Goal: Find specific page/section: Find specific page/section

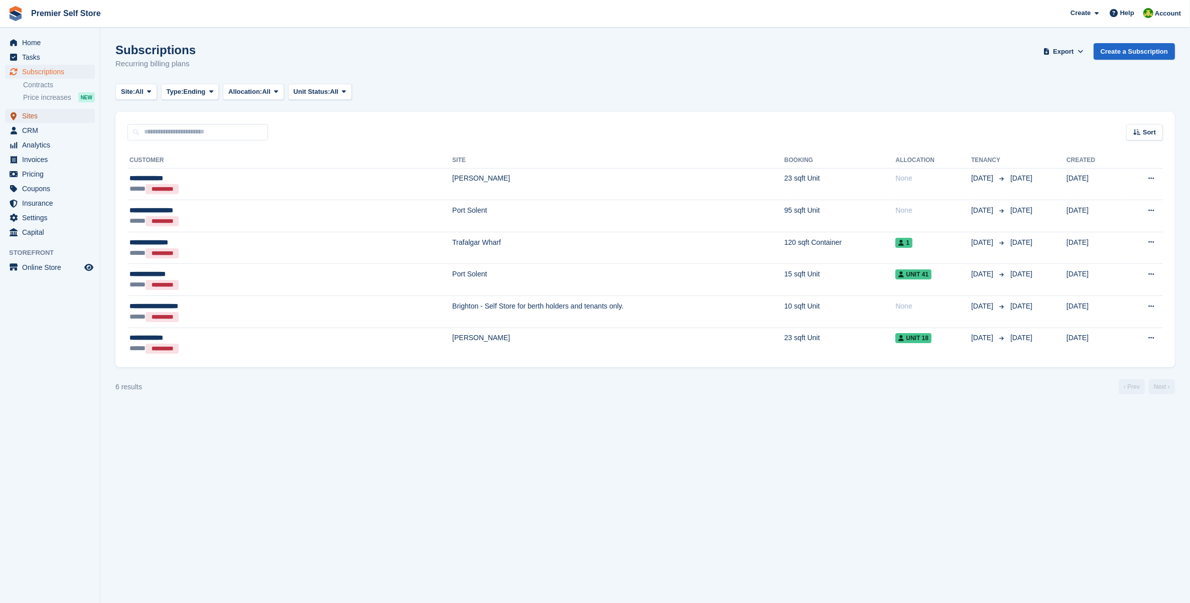
click at [35, 119] on span "Sites" at bounding box center [52, 116] width 60 height 14
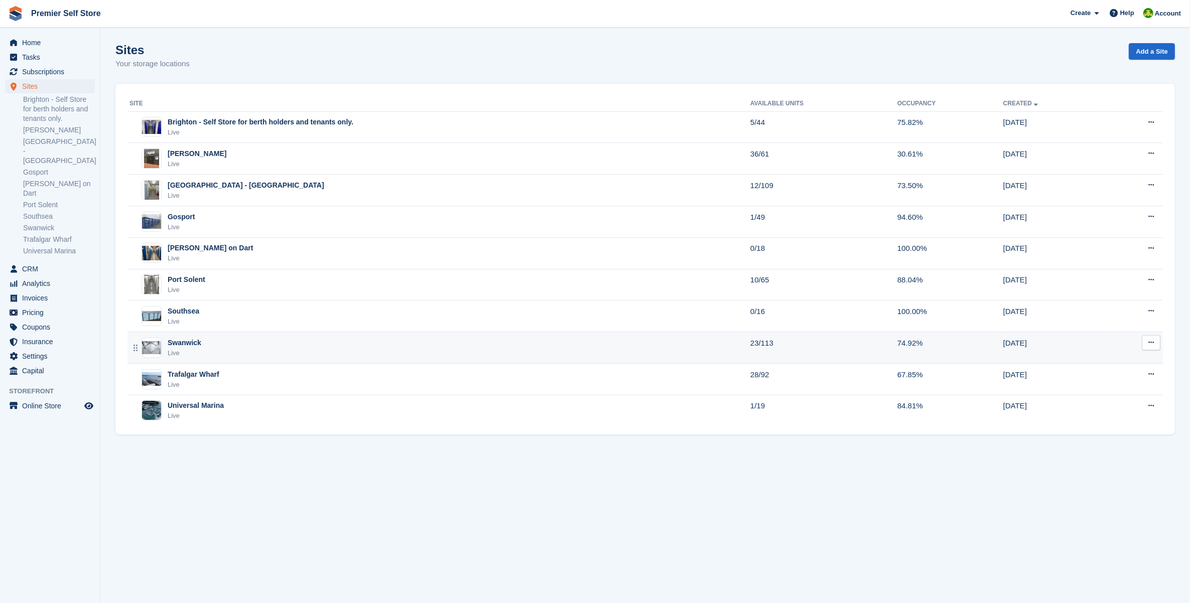
click at [223, 346] on div "Swanwick Live" at bounding box center [439, 348] width 621 height 21
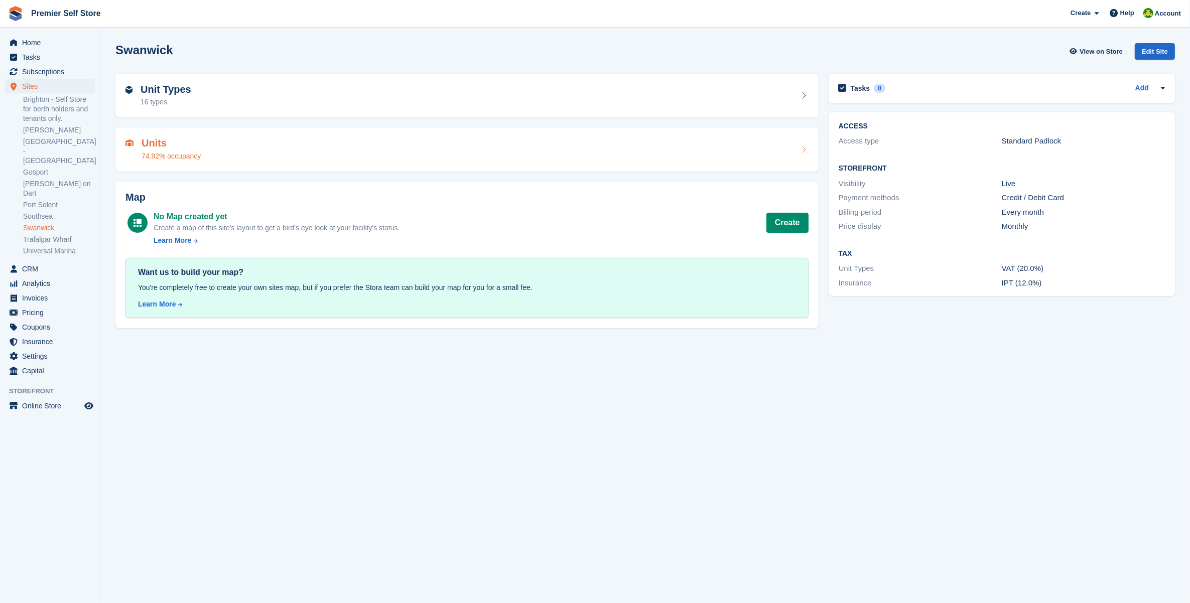
click at [252, 147] on div "Units 74.92% occupancy" at bounding box center [466, 149] width 683 height 24
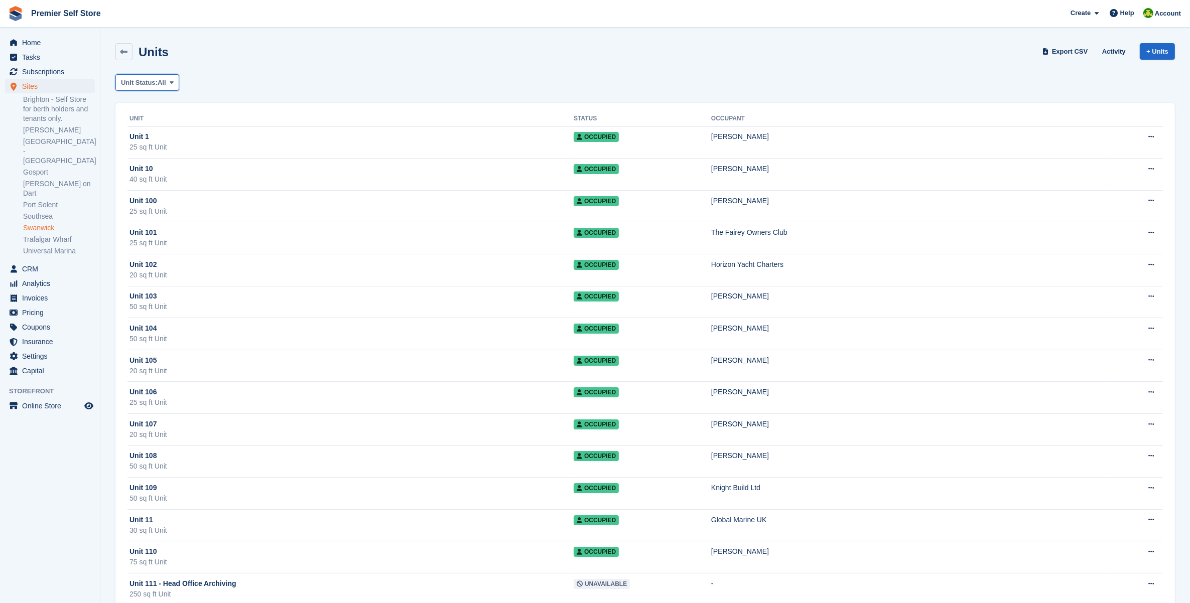
click at [157, 88] on button "Unit Status: All" at bounding box center [147, 82] width 64 height 17
click at [168, 123] on link "Available" at bounding box center [163, 124] width 87 height 18
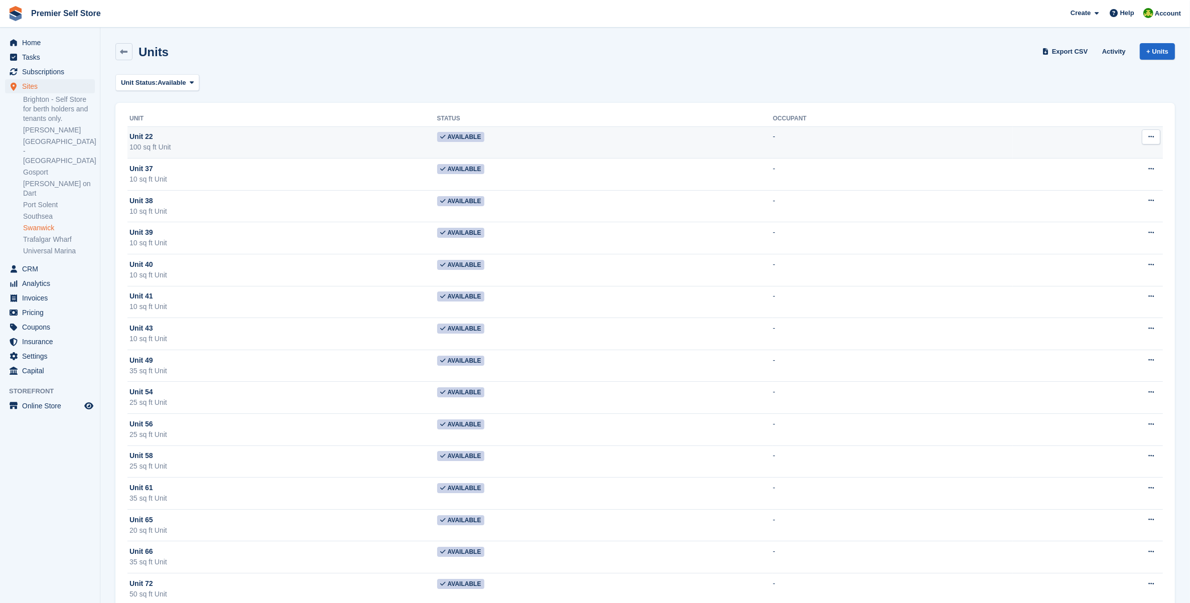
click at [174, 129] on td "Unit 22 100 sq ft Unit" at bounding box center [282, 142] width 310 height 32
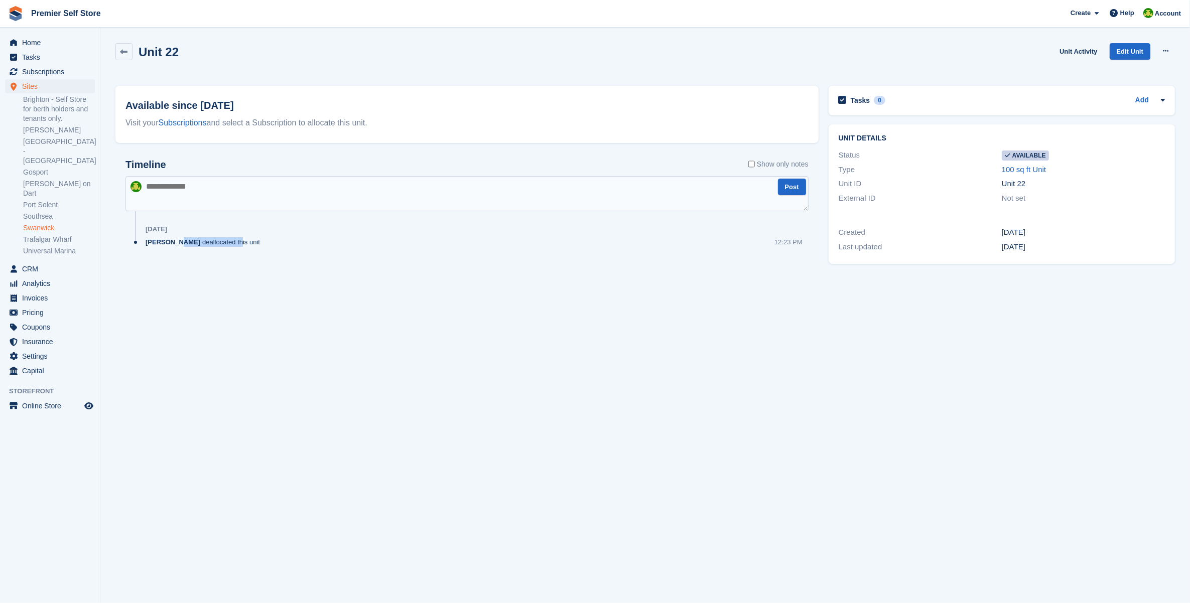
drag, startPoint x: 174, startPoint y: 241, endPoint x: 275, endPoint y: 242, distance: 100.9
click at [275, 242] on div "[PERSON_NAME] deallocated this unit 12:23 PM" at bounding box center [477, 246] width 663 height 18
drag, startPoint x: 275, startPoint y: 242, endPoint x: 230, endPoint y: 234, distance: 46.0
click at [230, 234] on div "[DATE]" at bounding box center [477, 229] width 663 height 16
click at [225, 242] on div "[PERSON_NAME] deallocated this unit" at bounding box center [205, 242] width 119 height 10
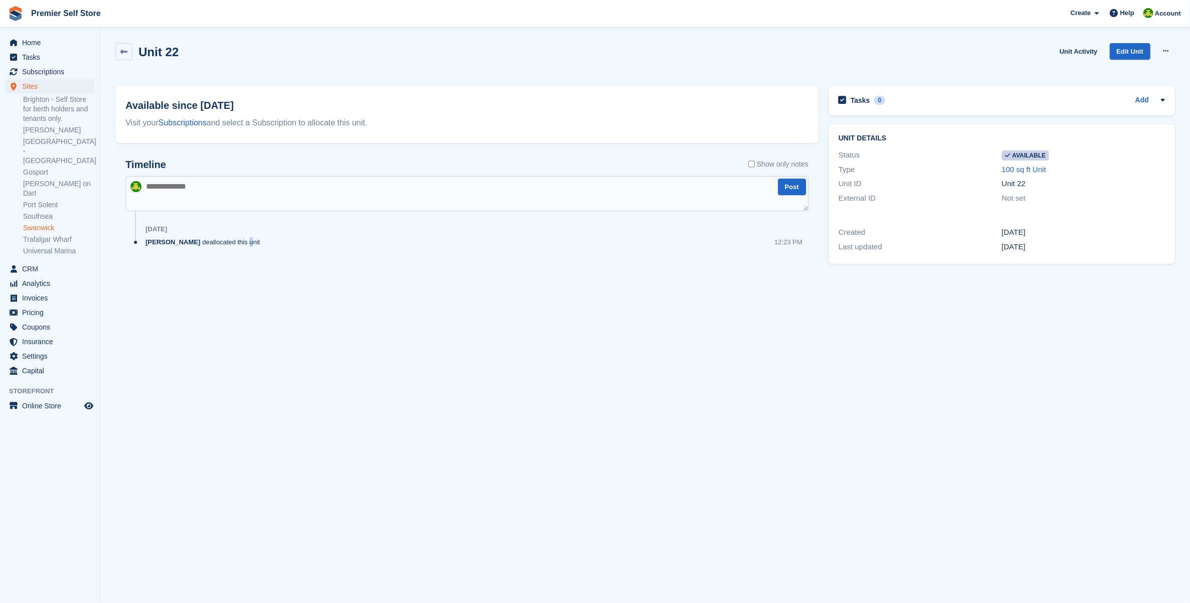
click at [225, 242] on div "[PERSON_NAME] deallocated this unit" at bounding box center [205, 242] width 119 height 10
click at [777, 237] on div "12:23 PM" at bounding box center [788, 242] width 28 height 10
drag, startPoint x: 777, startPoint y: 237, endPoint x: 577, endPoint y: 246, distance: 199.9
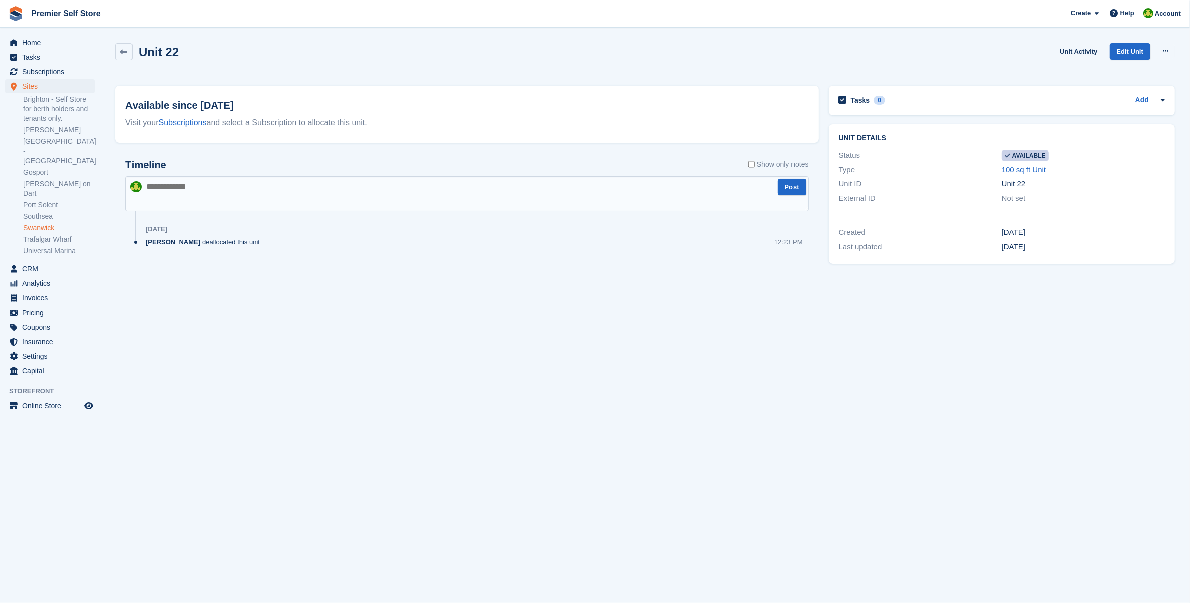
click at [615, 250] on div "[PERSON_NAME] deallocated this unit 12:23 PM" at bounding box center [477, 246] width 663 height 18
click at [1062, 53] on link "Unit Activity" at bounding box center [1078, 51] width 46 height 17
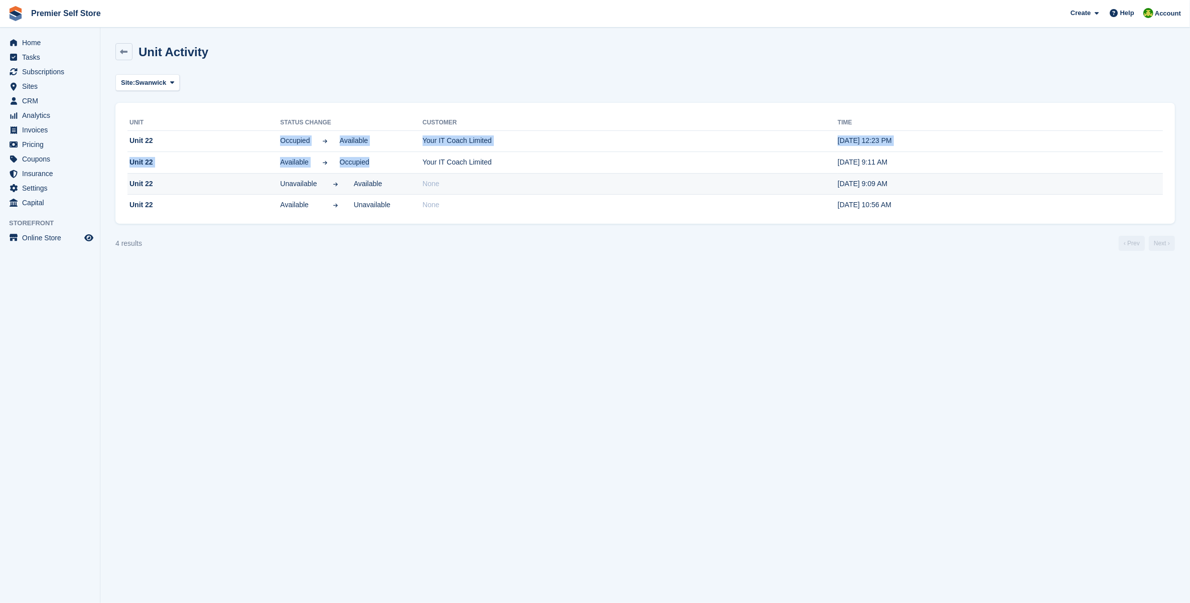
drag, startPoint x: 207, startPoint y: 157, endPoint x: 391, endPoint y: 173, distance: 185.4
click at [388, 172] on tbody "Unit 22 Occupied Available Your IT Coach Limited [DATE] 12:23 PM Unit 22 Availa…" at bounding box center [644, 172] width 1035 height 85
drag, startPoint x: 391, startPoint y: 173, endPoint x: 512, endPoint y: 322, distance: 191.6
click at [512, 322] on section "Unit Activity Site: [GEOGRAPHIC_DATA] All Brighton - Self Store for berth holde…" at bounding box center [644, 301] width 1089 height 603
click at [861, 369] on section "Unit Activity Site: [GEOGRAPHIC_DATA] All Brighton - Self Store for berth holde…" at bounding box center [644, 301] width 1089 height 603
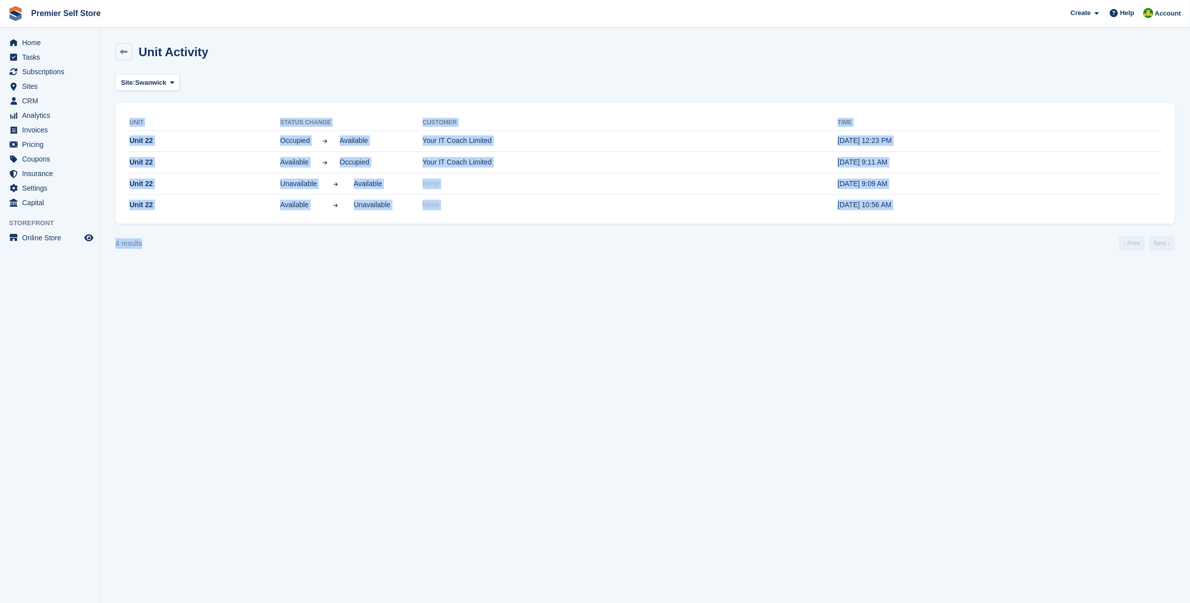
drag, startPoint x: 458, startPoint y: 84, endPoint x: 393, endPoint y: 310, distance: 235.5
click at [393, 310] on section "Unit Activity Site: [GEOGRAPHIC_DATA] All Brighton - Self Store for berth holde…" at bounding box center [644, 301] width 1089 height 603
drag, startPoint x: 393, startPoint y: 310, endPoint x: 387, endPoint y: 315, distance: 7.1
click at [393, 315] on section "Unit Activity Site: [GEOGRAPHIC_DATA] All Brighton - Self Store for berth holde…" at bounding box center [644, 301] width 1089 height 603
drag, startPoint x: 254, startPoint y: 89, endPoint x: 290, endPoint y: 371, distance: 284.7
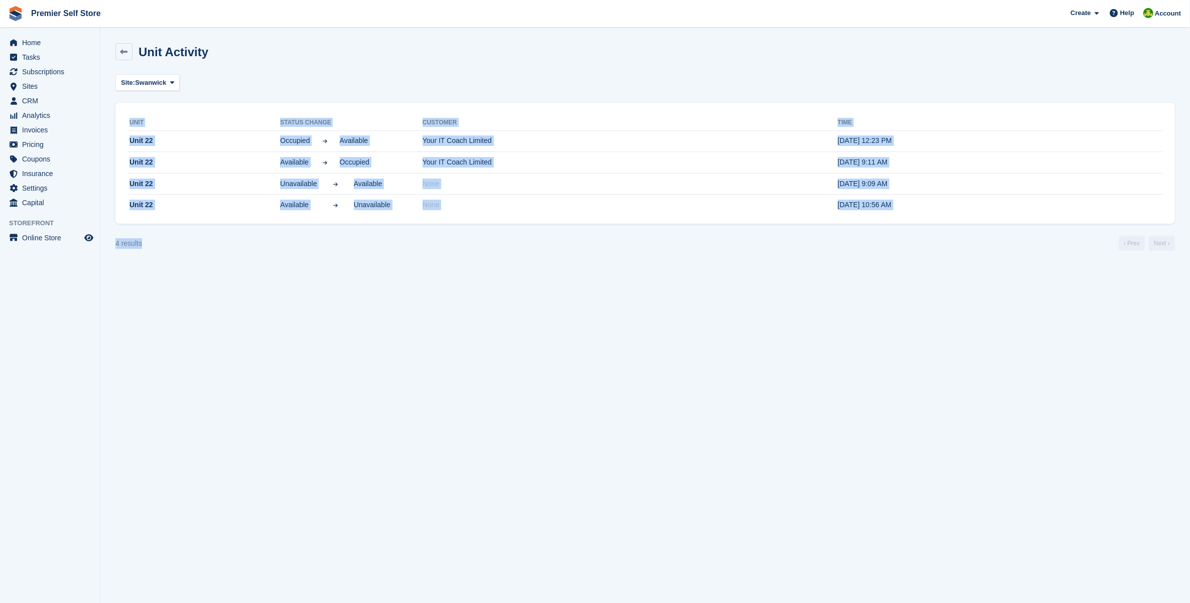
click at [290, 371] on section "Unit Activity Site: [GEOGRAPHIC_DATA] All Brighton - Self Store for berth holde…" at bounding box center [644, 301] width 1089 height 603
drag, startPoint x: 290, startPoint y: 371, endPoint x: 340, endPoint y: 467, distance: 107.7
click at [340, 467] on section "Unit Activity Site: [GEOGRAPHIC_DATA] All Brighton - Self Store for berth holde…" at bounding box center [644, 301] width 1089 height 603
click at [554, 394] on section "Unit Activity Site: [GEOGRAPHIC_DATA] All Brighton - Self Store for berth holde…" at bounding box center [644, 301] width 1089 height 603
click at [621, 355] on section "Unit Activity Site: [GEOGRAPHIC_DATA] All Brighton - Self Store for berth holde…" at bounding box center [644, 301] width 1089 height 603
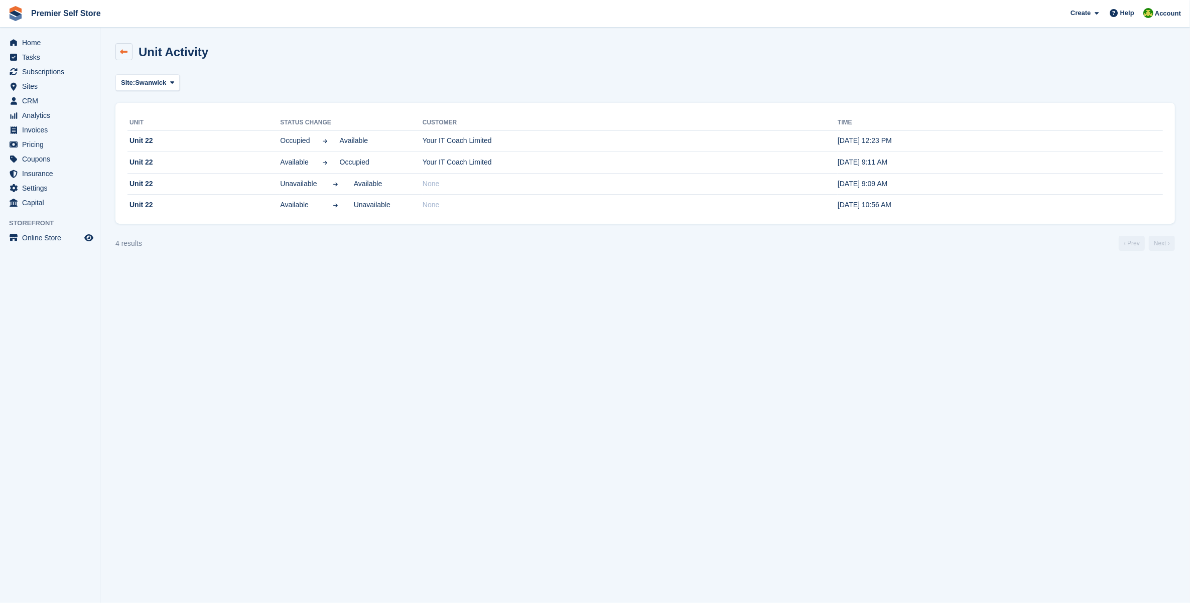
click at [123, 53] on icon at bounding box center [124, 52] width 8 height 8
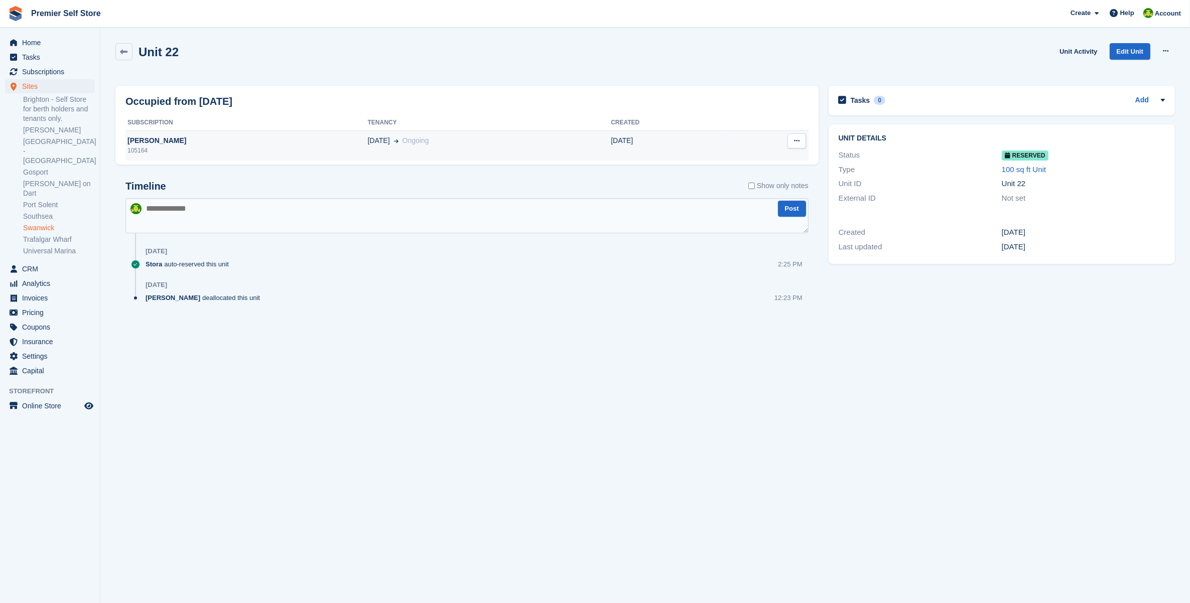
click at [176, 146] on div "[PERSON_NAME]" at bounding box center [246, 140] width 242 height 11
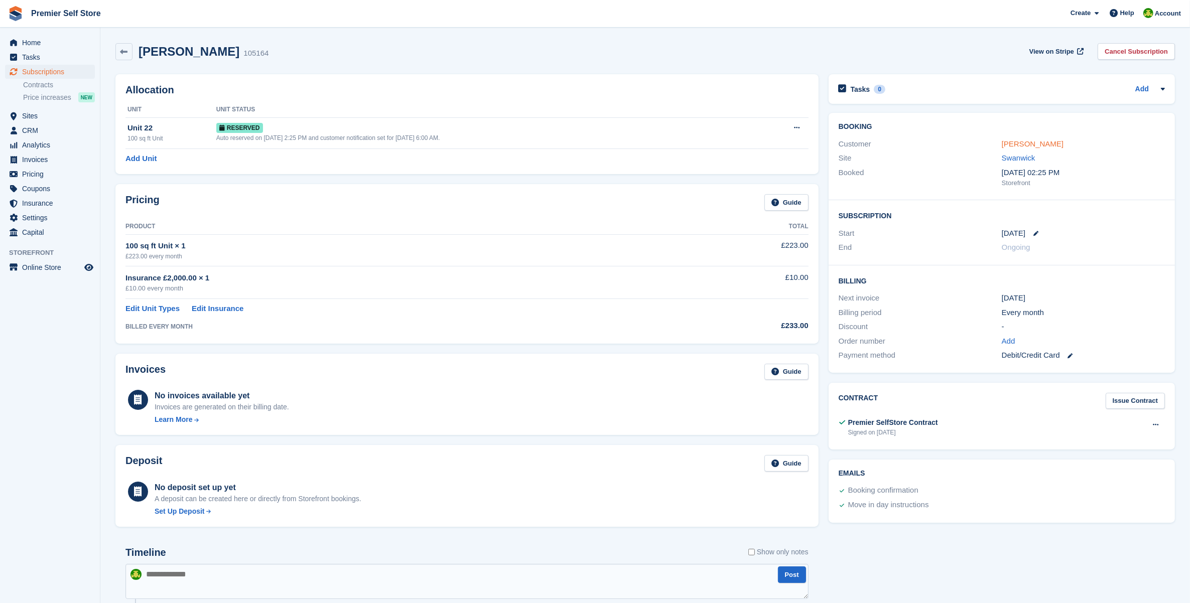
click at [1040, 144] on link "[PERSON_NAME]" at bounding box center [1033, 143] width 62 height 9
